Goal: Find specific page/section: Find specific page/section

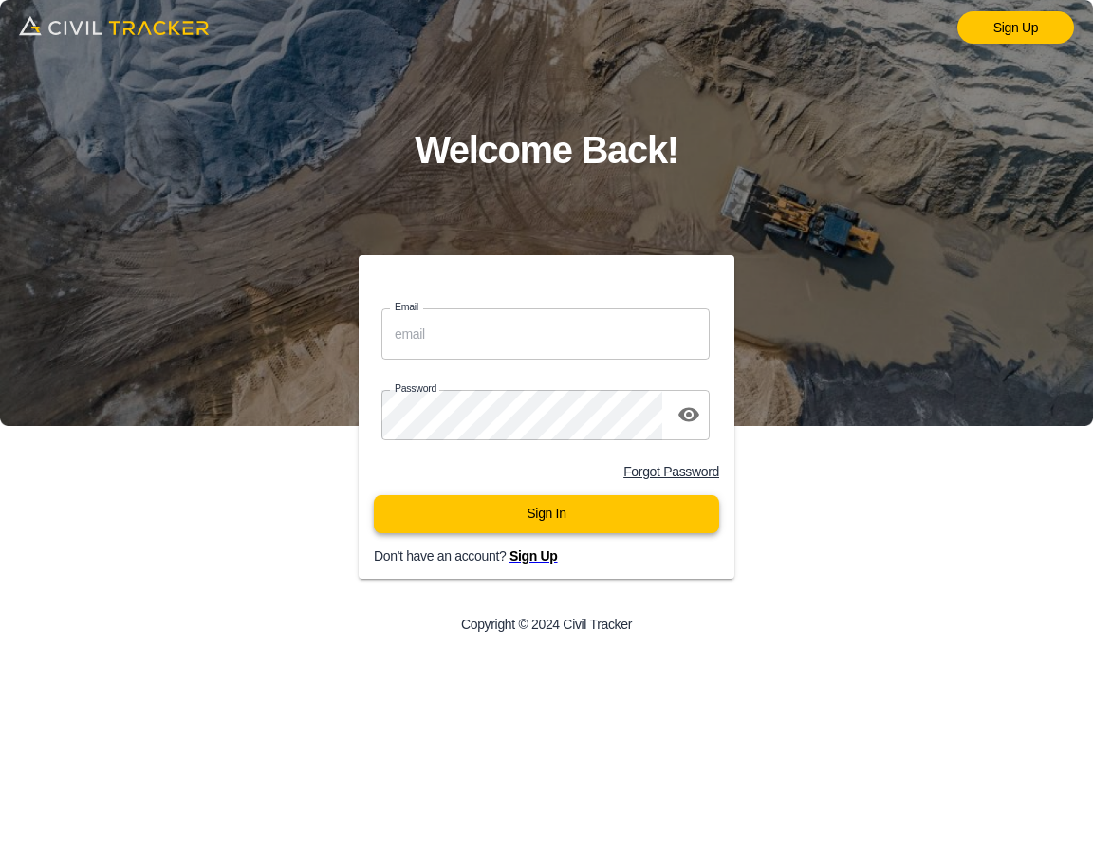
type input "[EMAIL_ADDRESS][DOMAIN_NAME]"
click at [468, 517] on button "Sign In" at bounding box center [546, 514] width 345 height 38
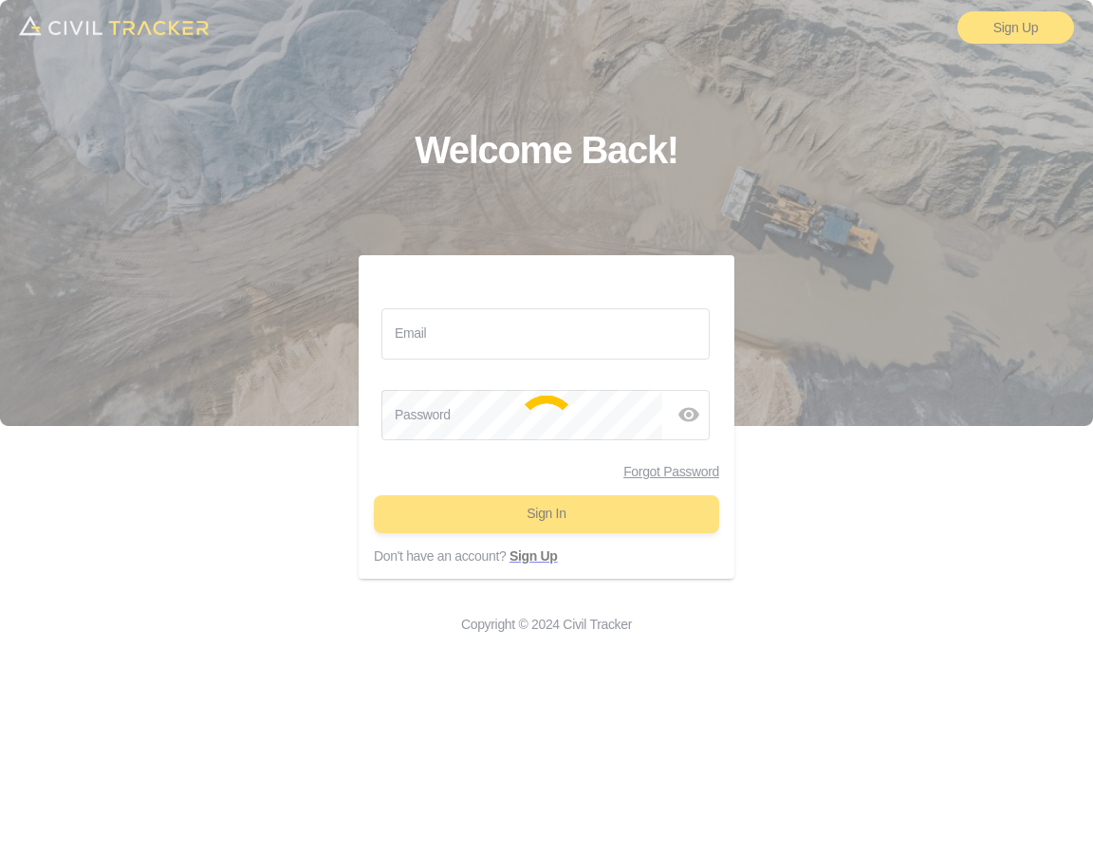
type input "support@civiltracker.xyz"
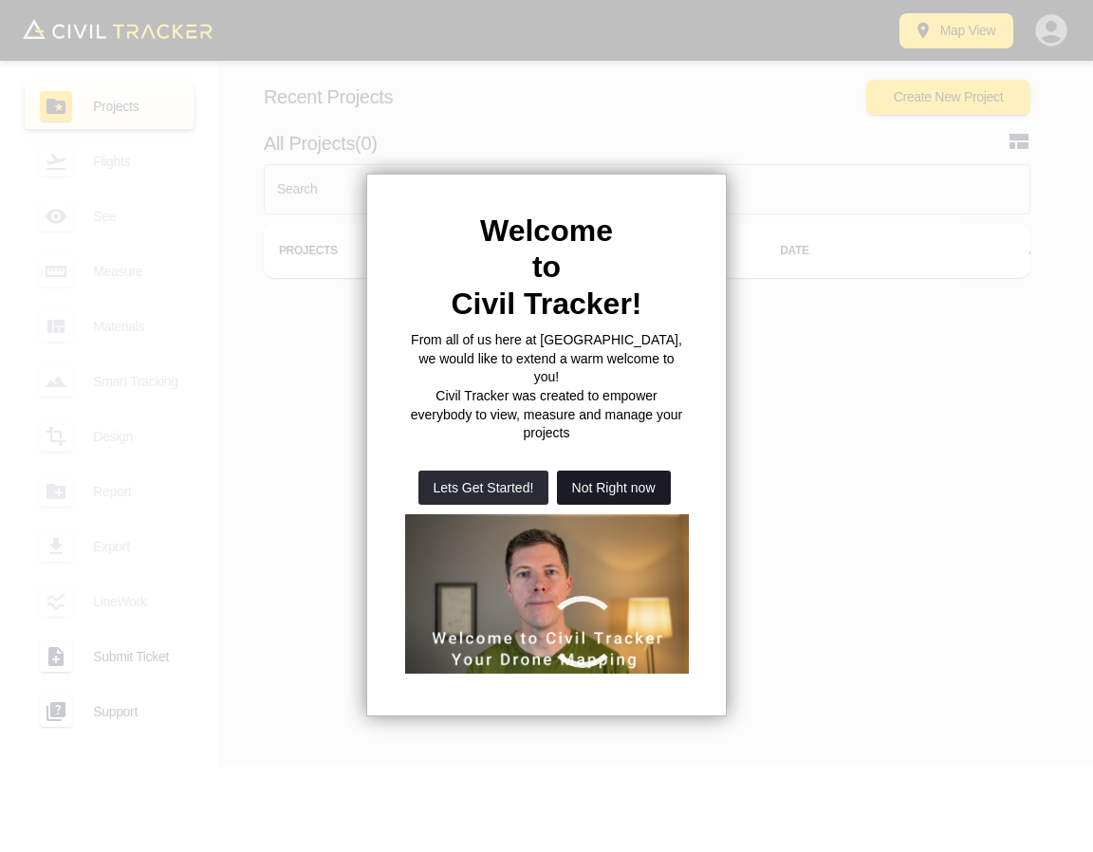
click at [625, 470] on button "Not Right now" at bounding box center [614, 487] width 114 height 34
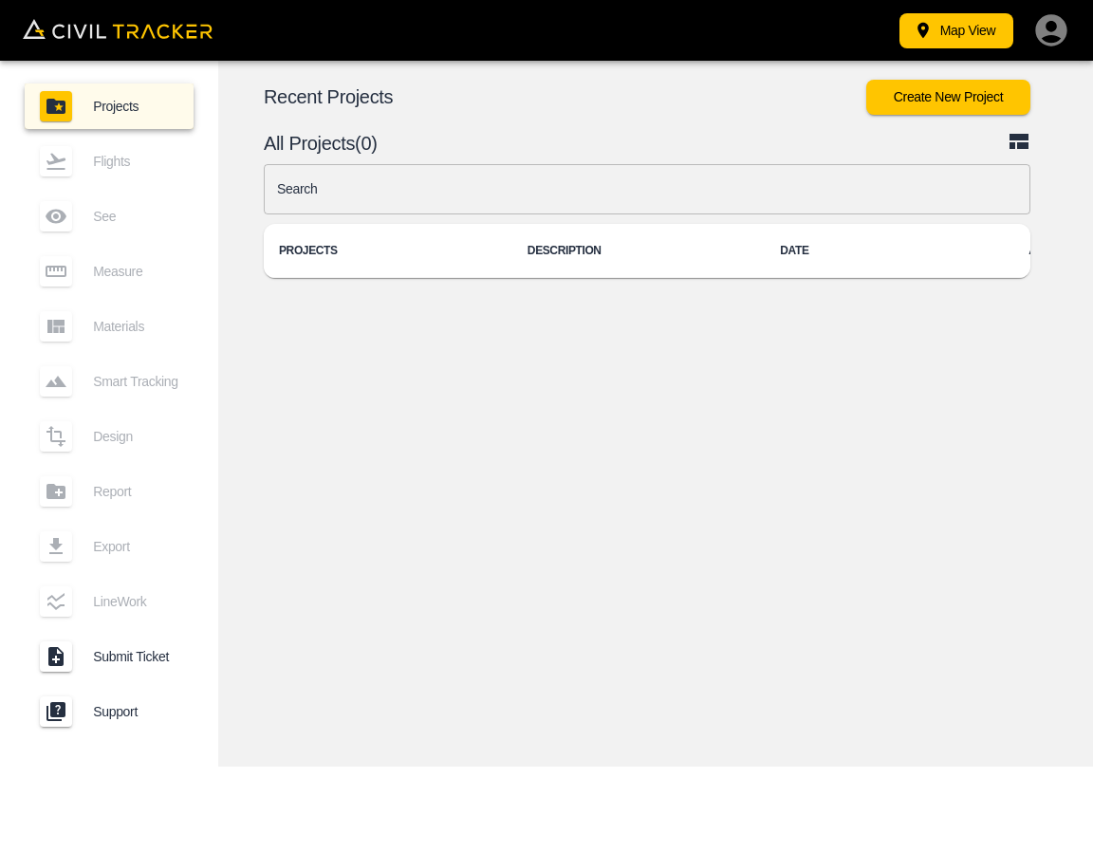
click at [488, 181] on input "text" at bounding box center [647, 189] width 766 height 50
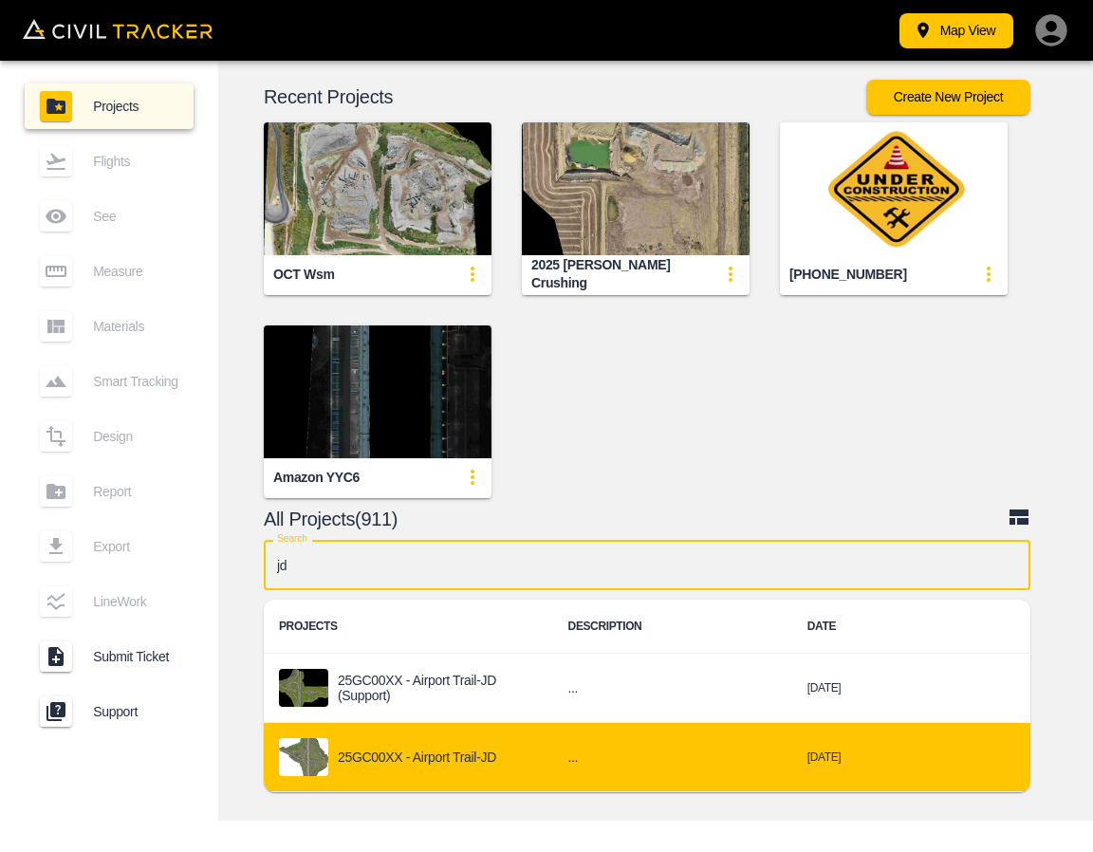
type input "jd"
click at [391, 752] on p "25GC00XX - Airport Trail-JD" at bounding box center [417, 756] width 158 height 15
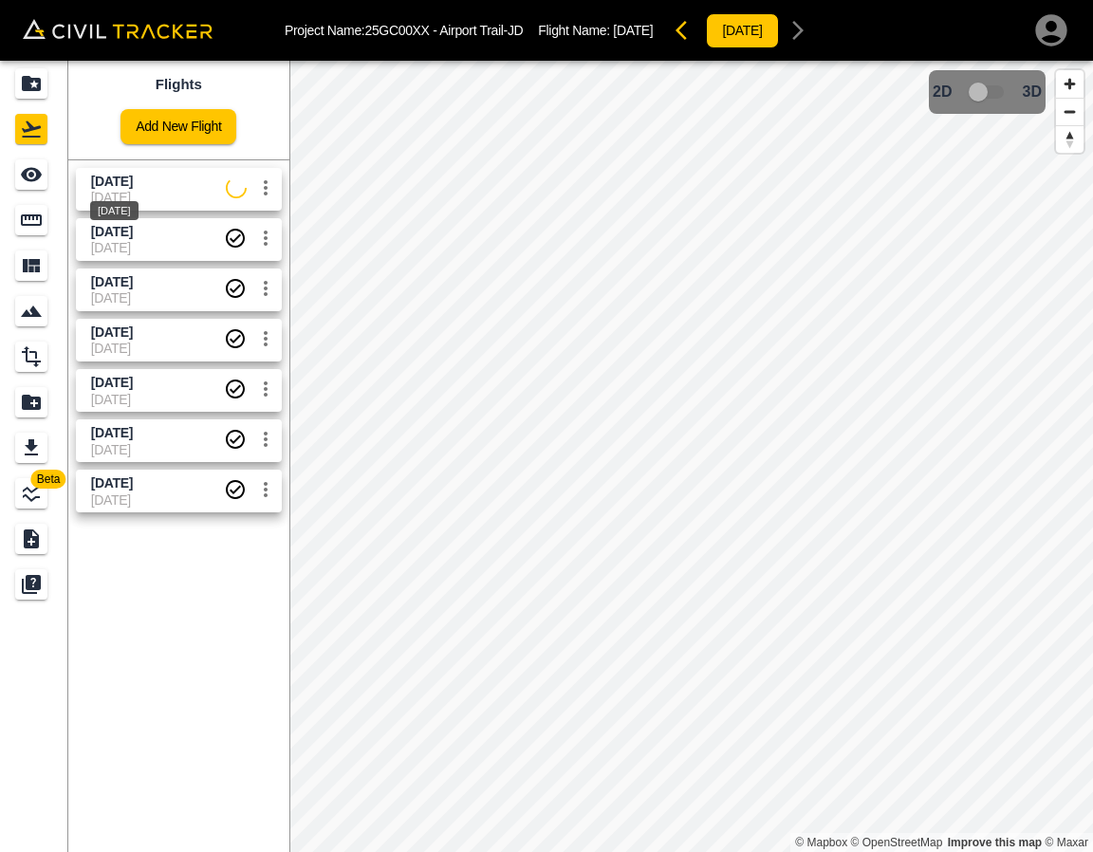
click at [134, 193] on div "[DATE]" at bounding box center [114, 205] width 52 height 34
click at [16, 192] on link at bounding box center [34, 175] width 68 height 46
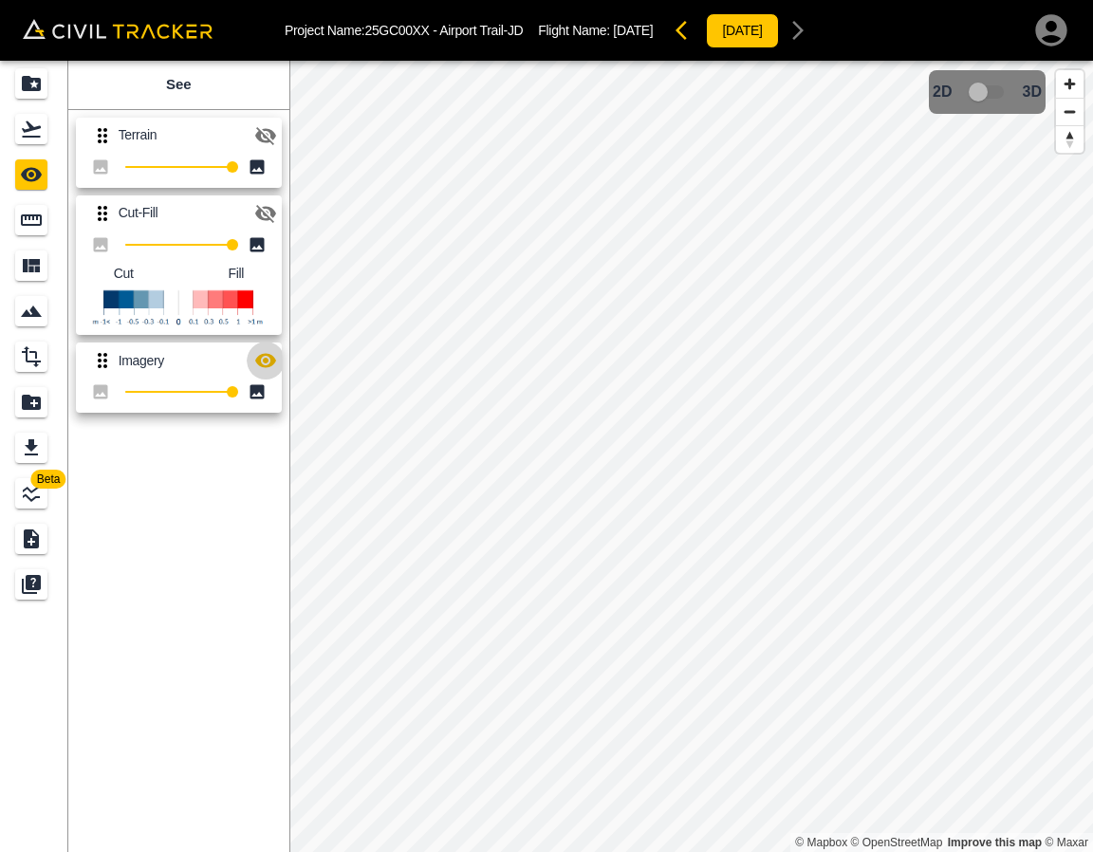
click at [269, 364] on icon "button" at bounding box center [265, 361] width 21 height 14
click at [269, 364] on icon "button" at bounding box center [265, 361] width 21 height 18
click at [269, 364] on icon "button" at bounding box center [265, 361] width 21 height 14
click at [269, 364] on icon "button" at bounding box center [265, 361] width 21 height 18
click at [269, 364] on icon "button" at bounding box center [265, 361] width 21 height 14
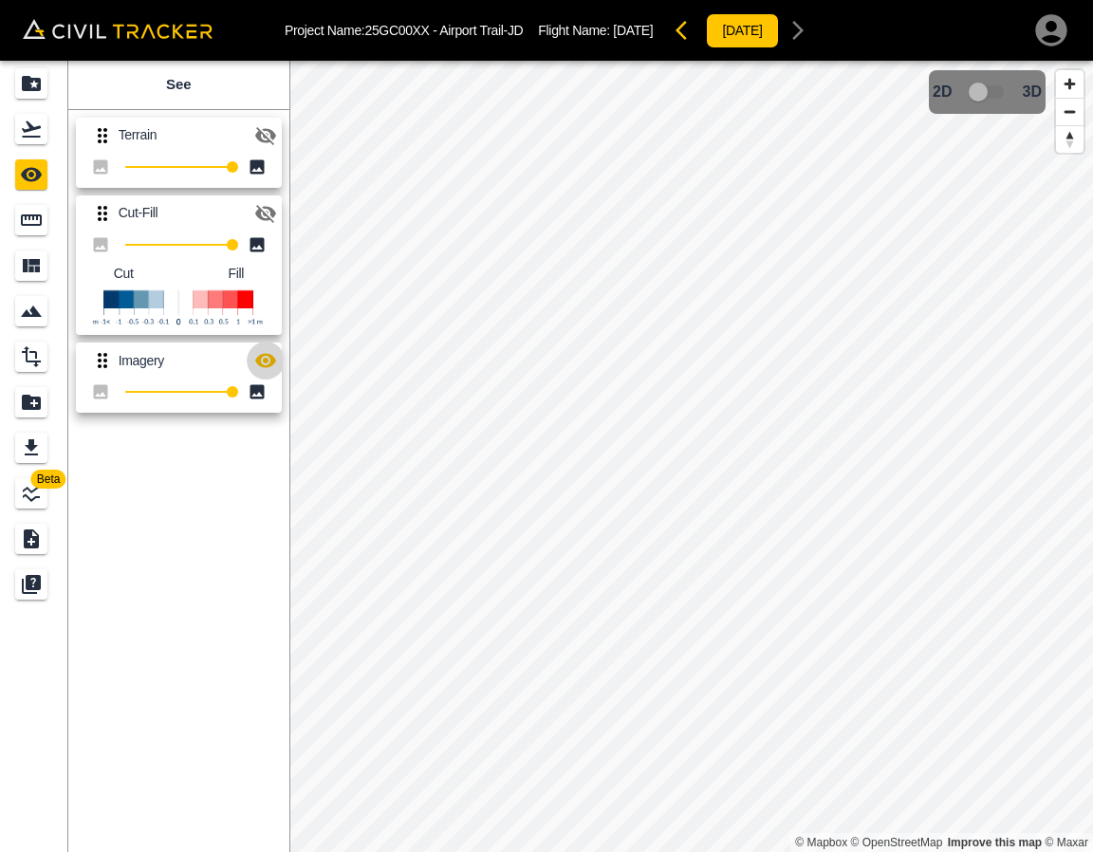
click at [269, 364] on icon "button" at bounding box center [265, 361] width 21 height 14
click at [268, 353] on icon "button" at bounding box center [265, 360] width 23 height 23
click at [25, 90] on icon "Projects" at bounding box center [31, 83] width 19 height 15
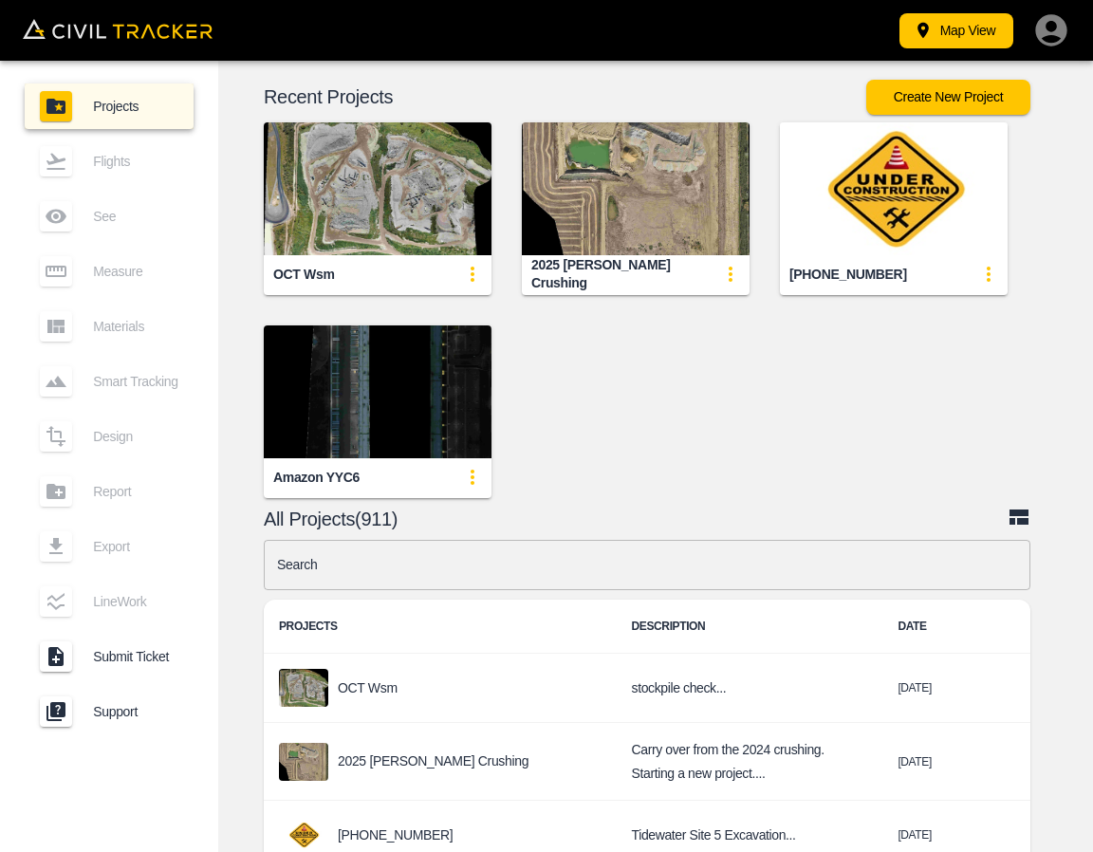
click at [610, 583] on input "text" at bounding box center [647, 565] width 766 height 50
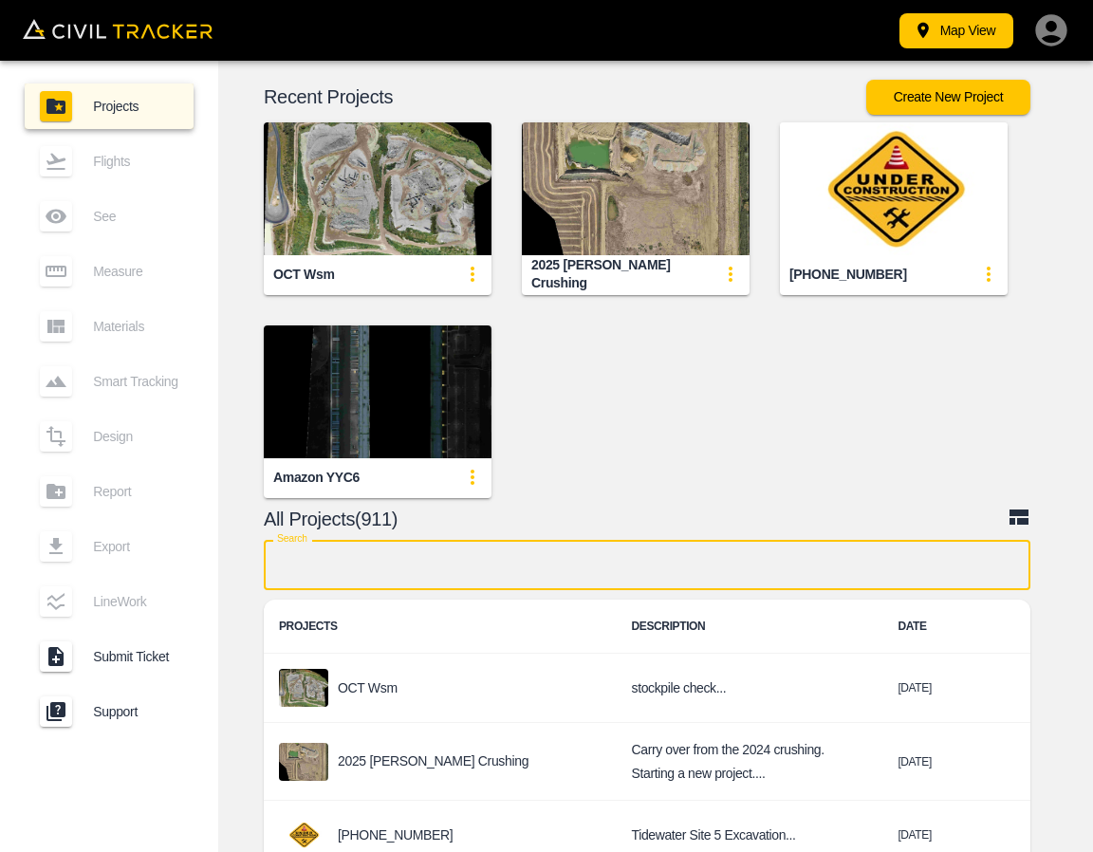
click at [524, 577] on input "text" at bounding box center [647, 565] width 766 height 50
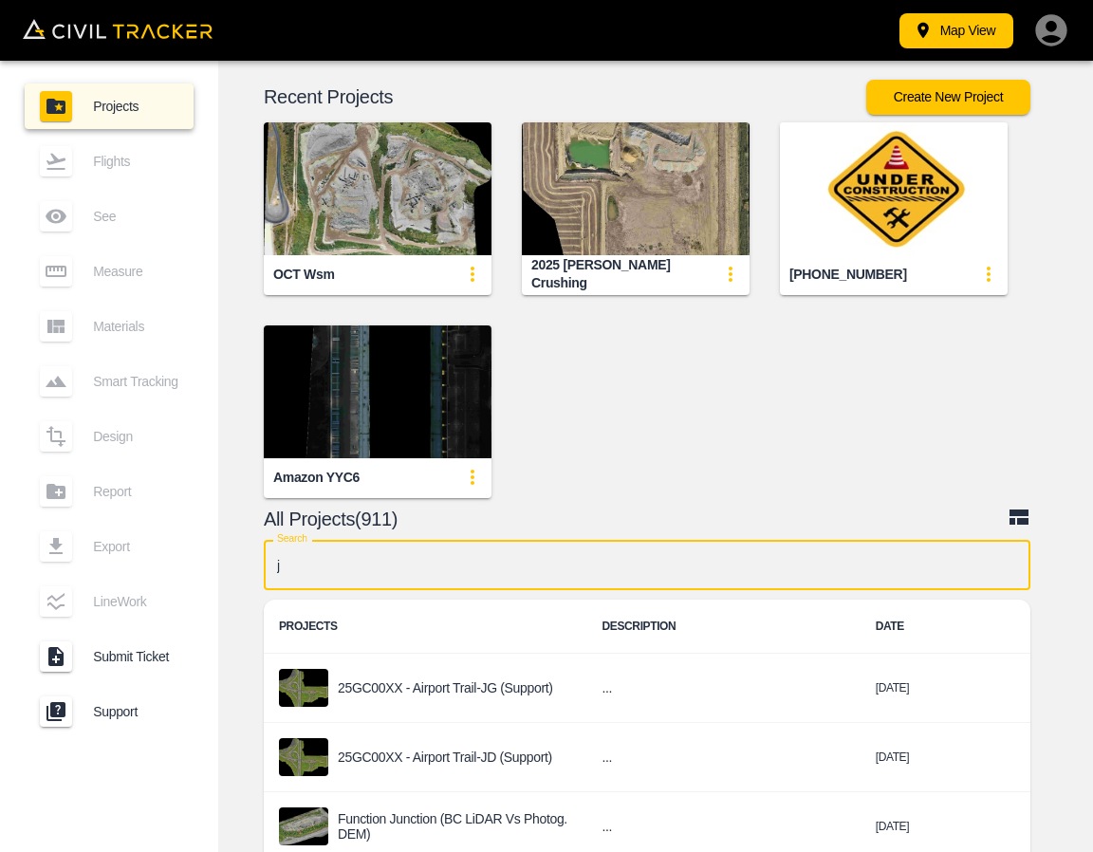
type input "jd"
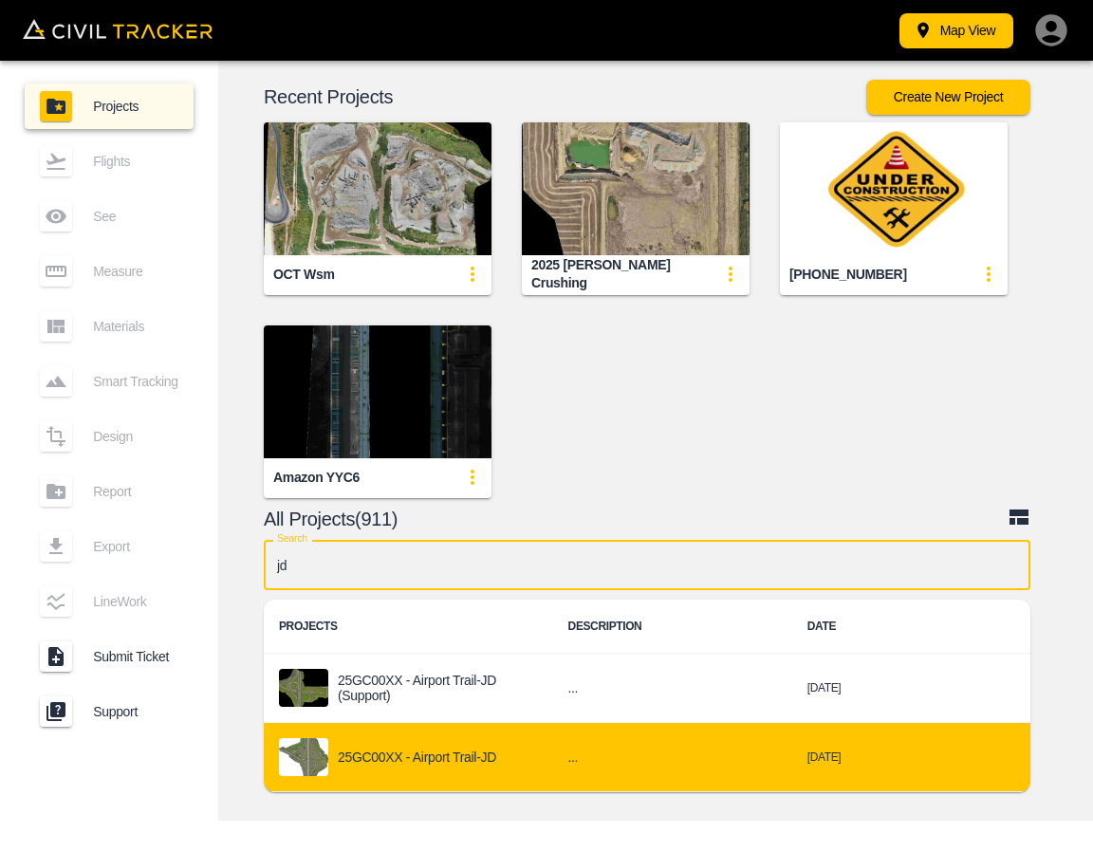
click at [481, 768] on div "25GC00XX - Airport Trail-JD" at bounding box center [408, 757] width 259 height 38
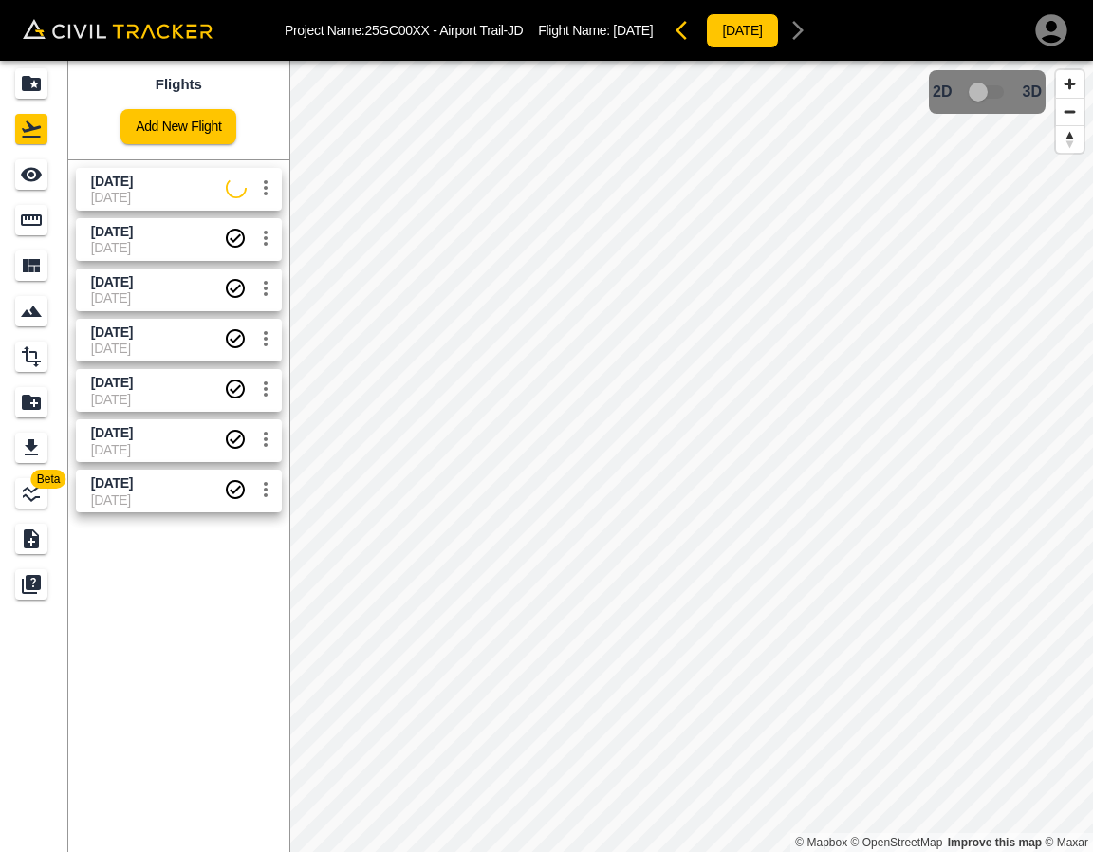
click at [123, 182] on span "[DATE]" at bounding box center [112, 181] width 42 height 15
drag, startPoint x: 29, startPoint y: 174, endPoint x: 74, endPoint y: 176, distance: 44.7
click at [29, 174] on icon "See" at bounding box center [31, 175] width 21 height 14
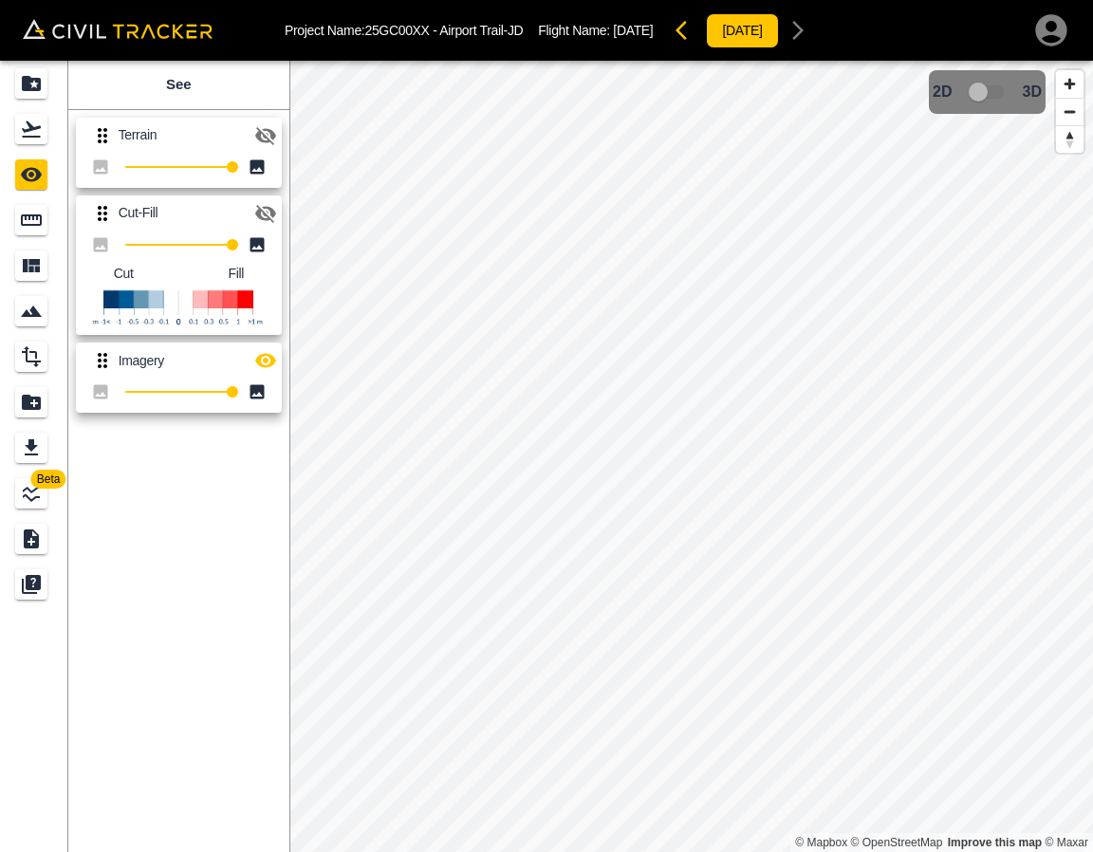
click at [262, 373] on button "button" at bounding box center [266, 360] width 38 height 38
click at [267, 364] on icon "button" at bounding box center [265, 361] width 21 height 18
click at [267, 364] on icon "button" at bounding box center [265, 360] width 23 height 23
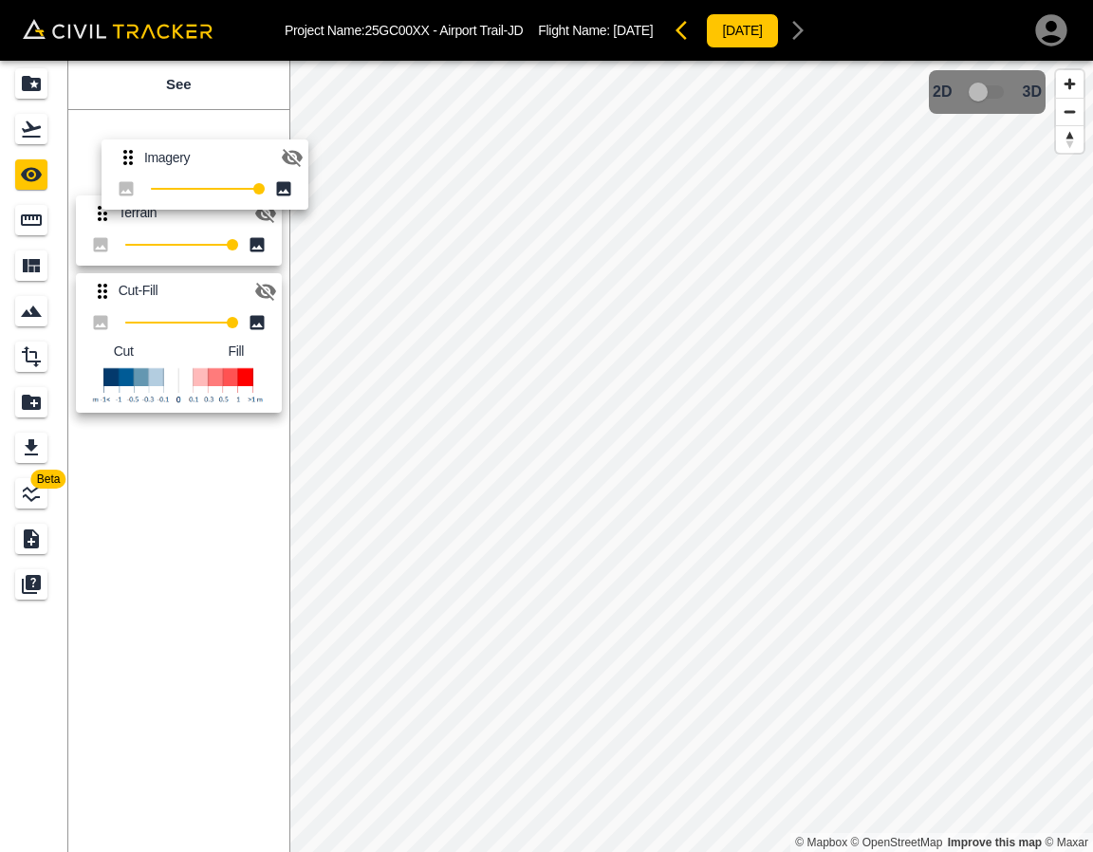
drag, startPoint x: 102, startPoint y: 359, endPoint x: 152, endPoint y: 79, distance: 285.1
click at [146, 75] on div "See Terrain 100 Cut-Fill 100 Cut Fill Imagery 100" at bounding box center [178, 456] width 221 height 791
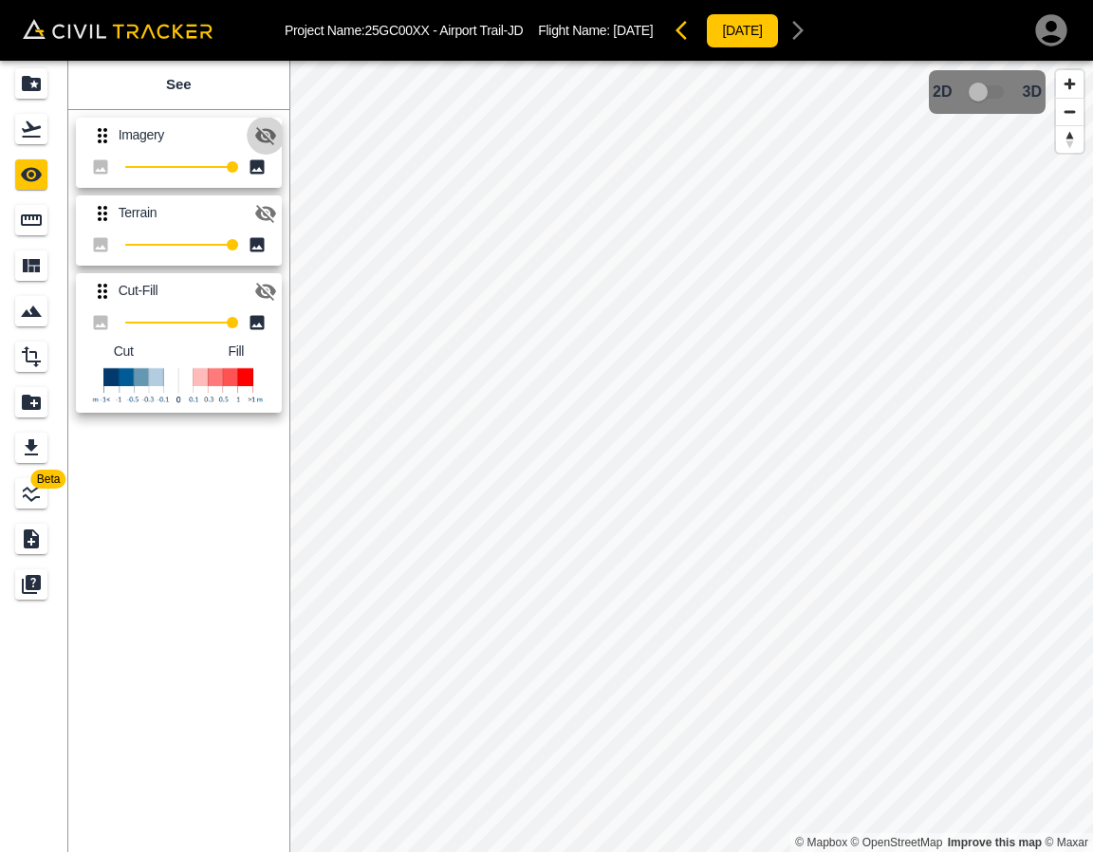
click at [263, 126] on icon "button" at bounding box center [265, 135] width 23 height 23
click at [269, 137] on icon "button" at bounding box center [265, 135] width 21 height 14
click at [269, 137] on icon "button" at bounding box center [265, 135] width 23 height 23
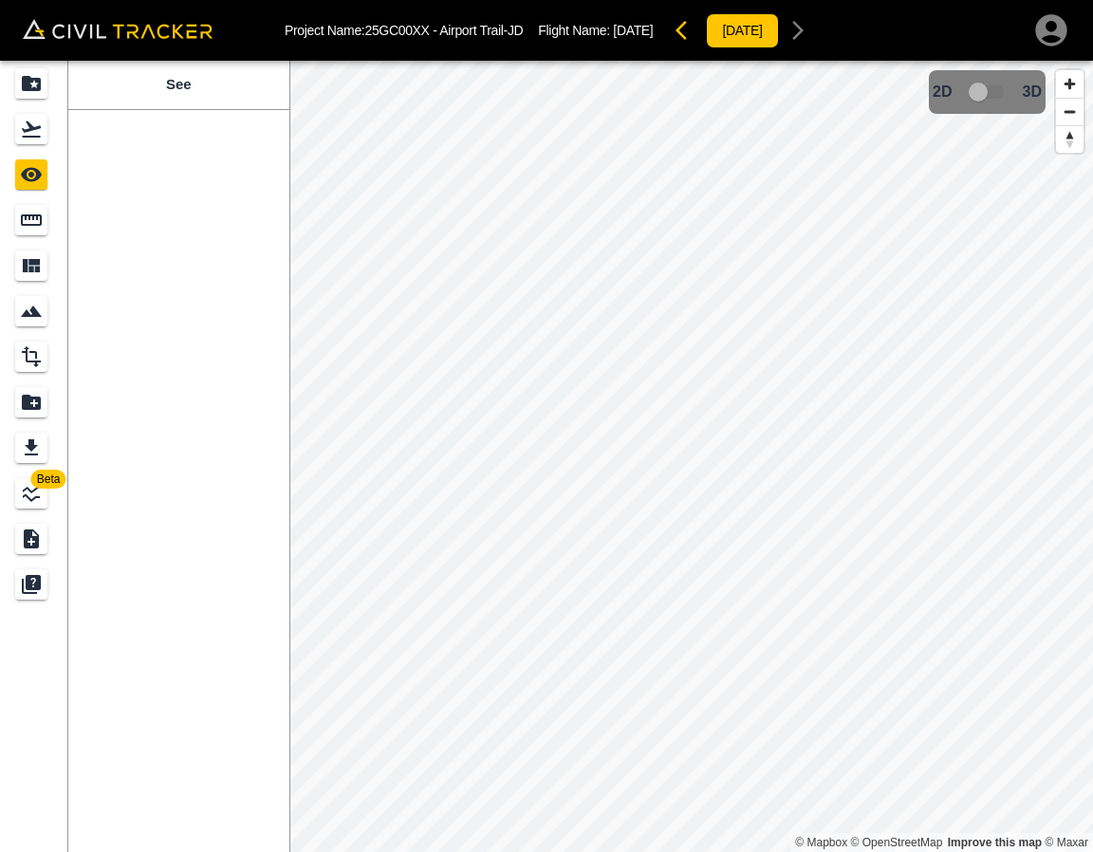
click at [0, 0] on img "button" at bounding box center [0, 0] width 0 height 0
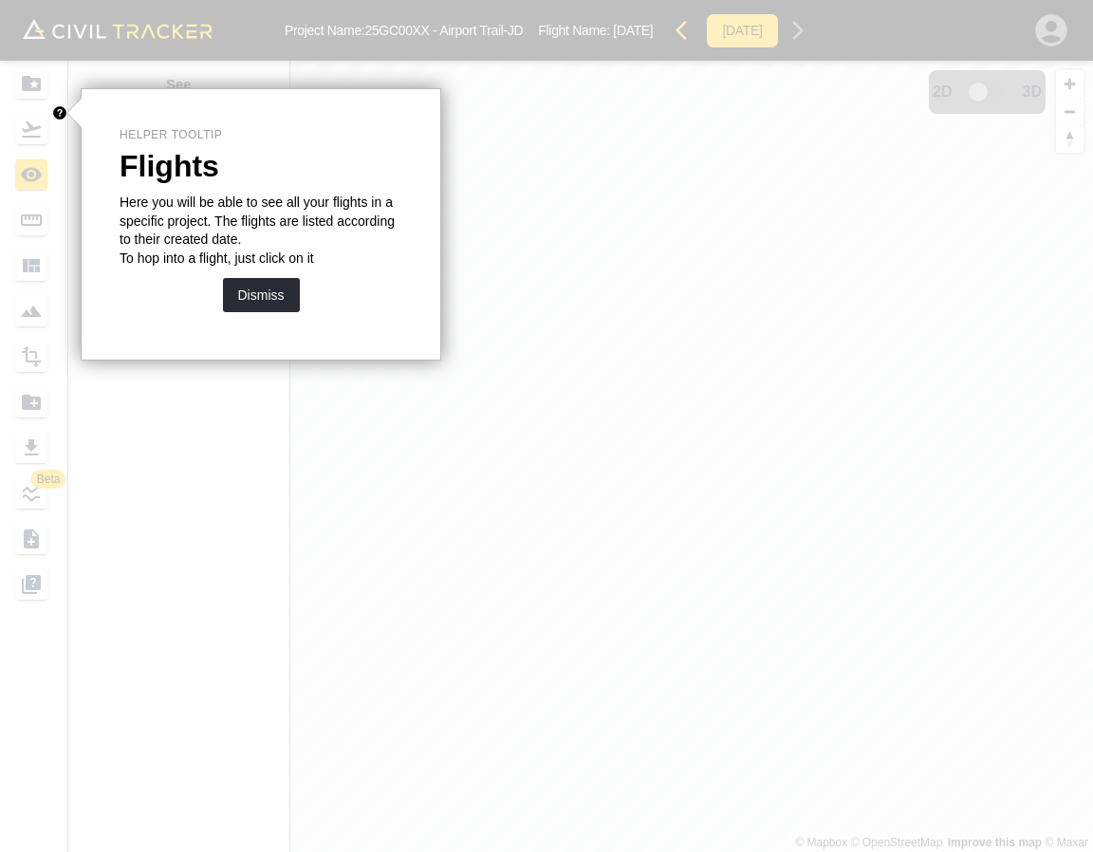
click at [230, 290] on button "Dismiss" at bounding box center [261, 295] width 77 height 34
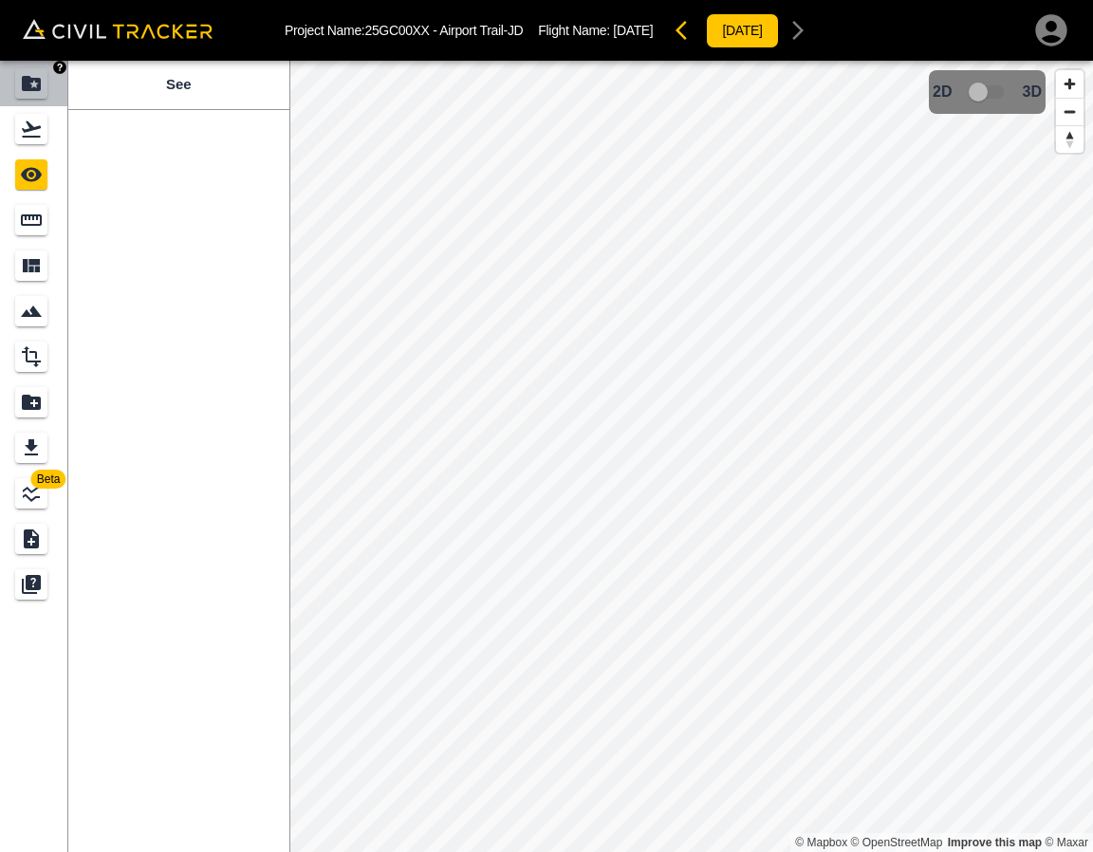
click at [9, 83] on link at bounding box center [34, 84] width 68 height 46
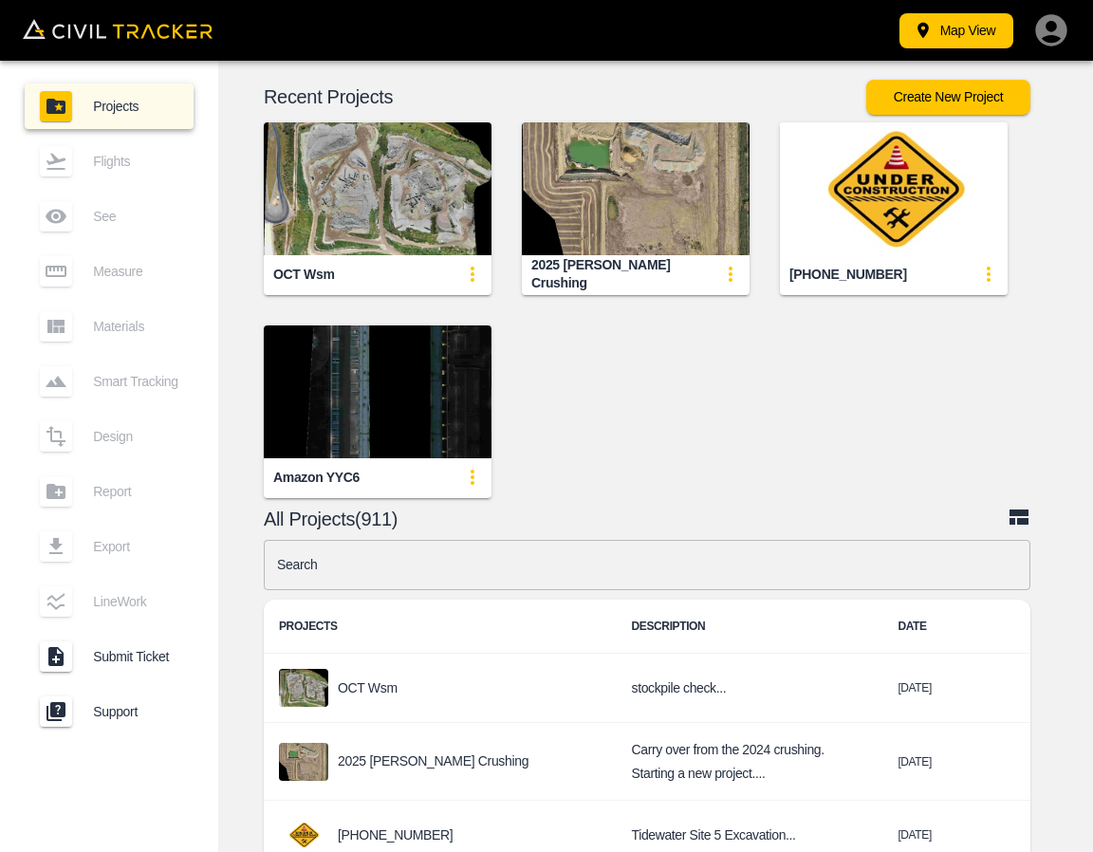
click at [457, 584] on input "text" at bounding box center [647, 565] width 766 height 50
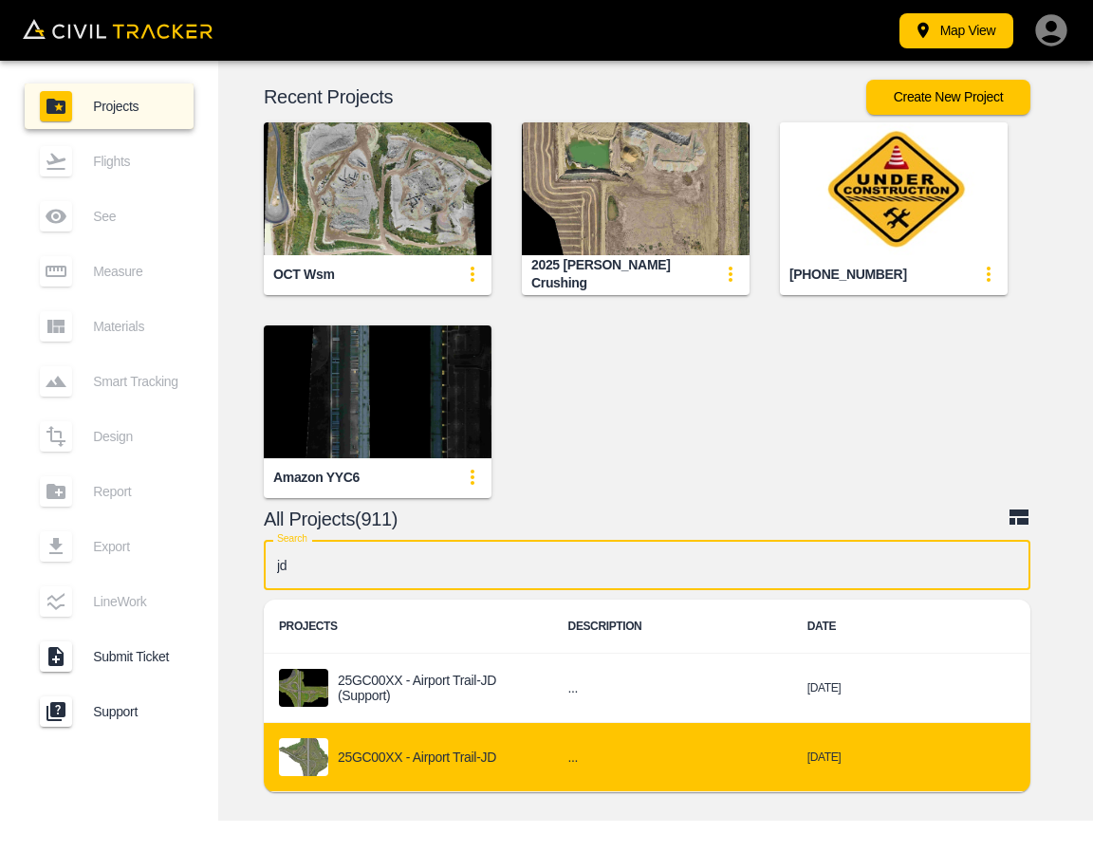
type input "jd"
click at [419, 751] on p "25GC00XX - Airport Trail-JD" at bounding box center [417, 756] width 158 height 15
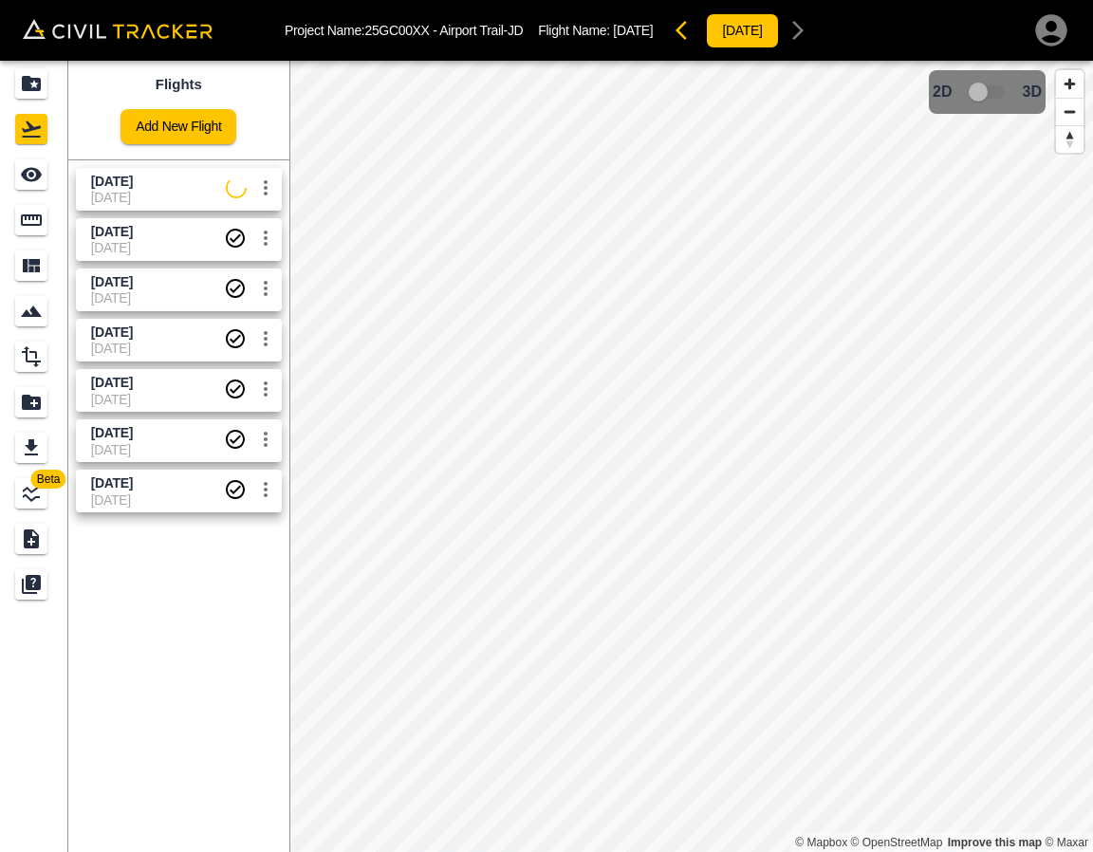
click at [155, 191] on span "[DATE]" at bounding box center [158, 197] width 135 height 15
click at [30, 172] on icon "See" at bounding box center [31, 175] width 21 height 14
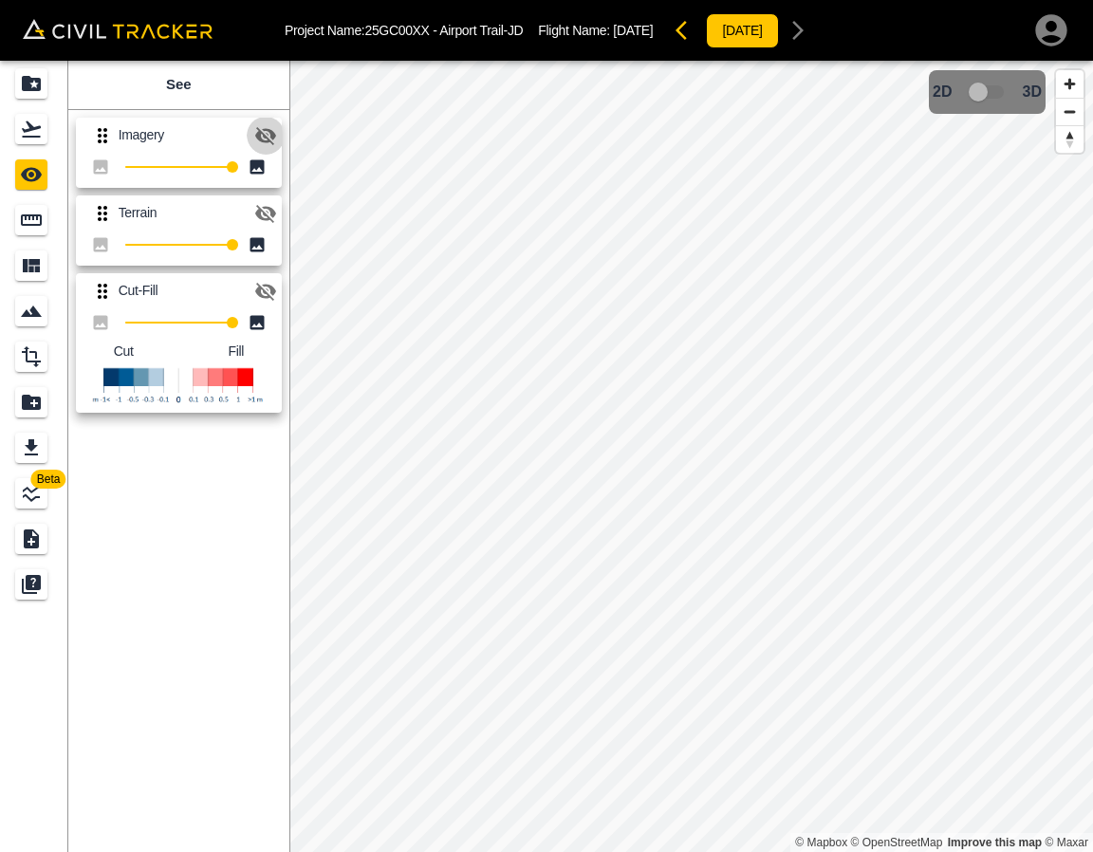
click at [269, 139] on icon "button" at bounding box center [265, 136] width 21 height 18
